Goal: Find specific page/section: Find specific page/section

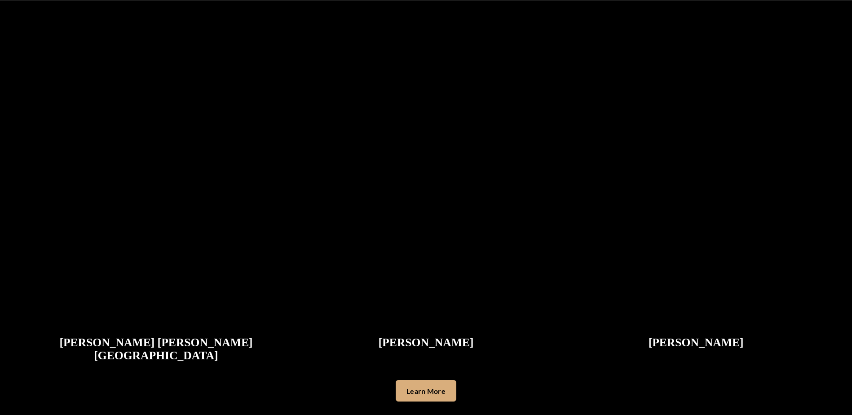
scroll to position [2247, 0]
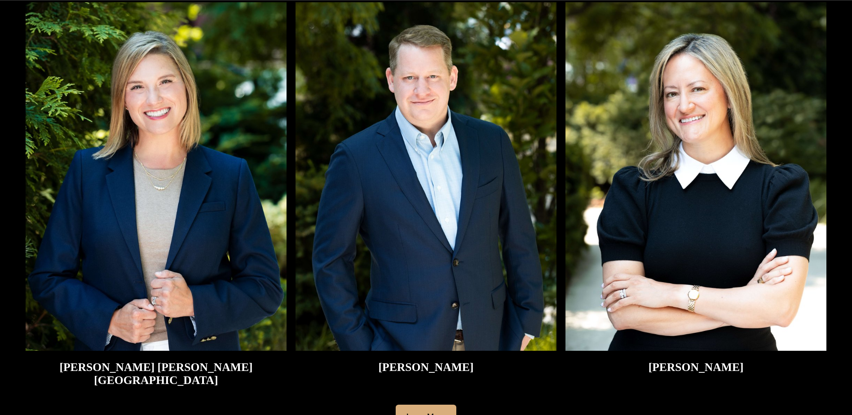
click at [635, 247] on img at bounding box center [696, 176] width 261 height 349
click at [703, 368] on h2 "[PERSON_NAME]" at bounding box center [696, 367] width 261 height 13
click at [719, 260] on img at bounding box center [696, 176] width 261 height 349
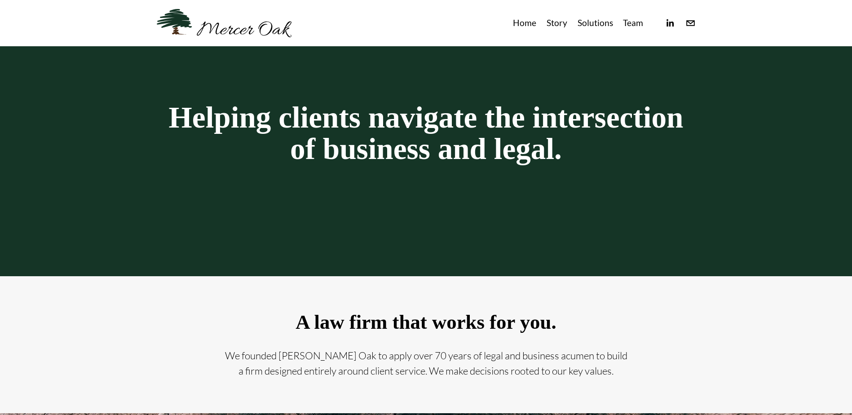
scroll to position [53, 0]
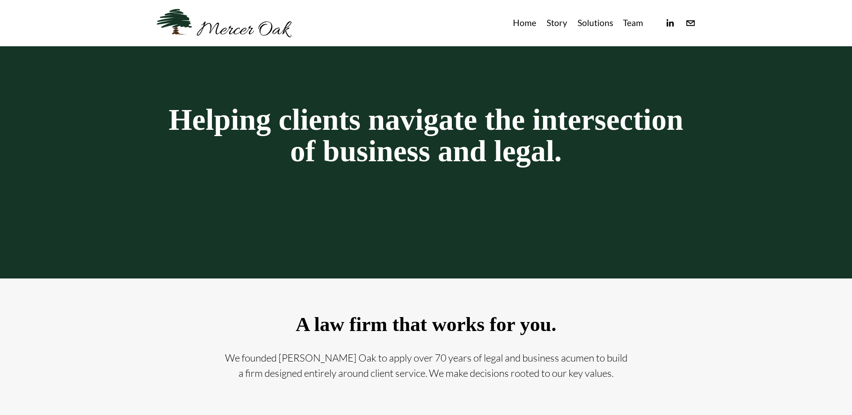
click at [604, 21] on link "Solutions" at bounding box center [596, 23] width 36 height 15
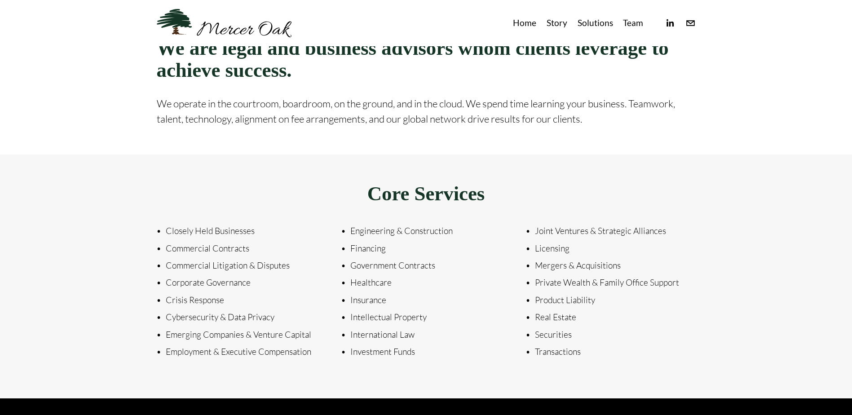
scroll to position [359, 0]
